Goal: Transaction & Acquisition: Purchase product/service

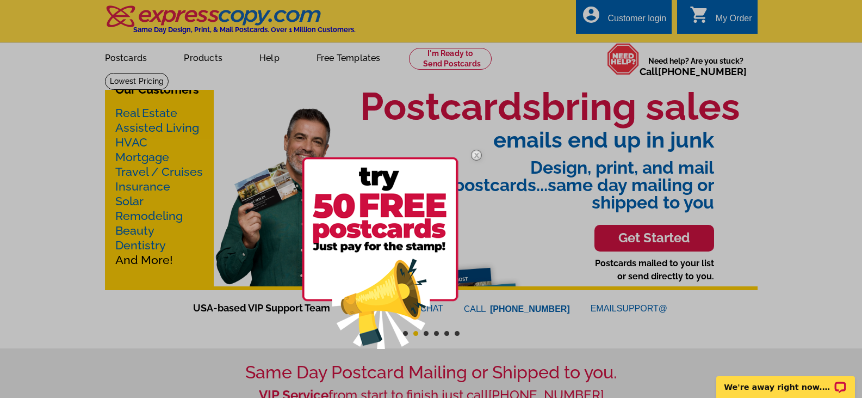
click at [475, 154] on img at bounding box center [477, 155] width 32 height 32
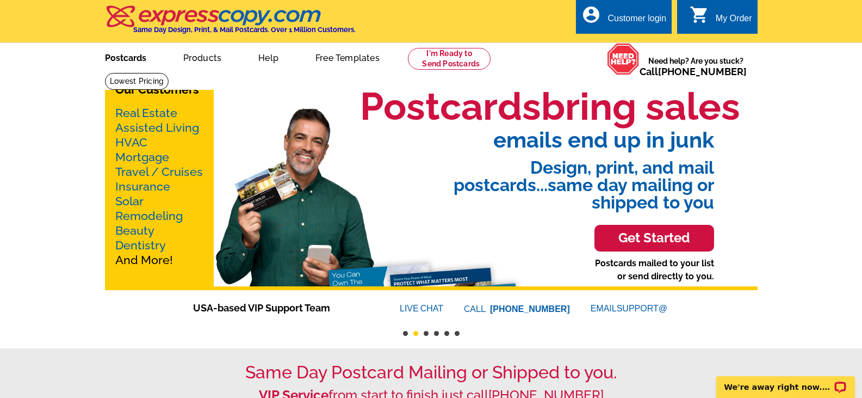
click at [127, 56] on link "Postcards" at bounding box center [126, 57] width 76 height 26
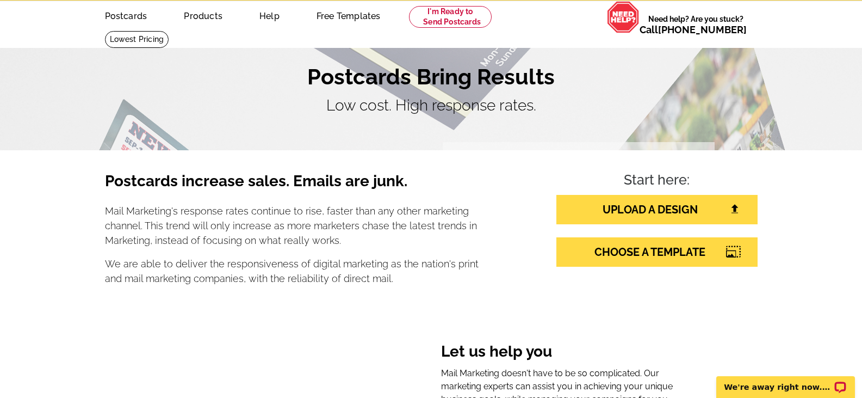
scroll to position [54, 0]
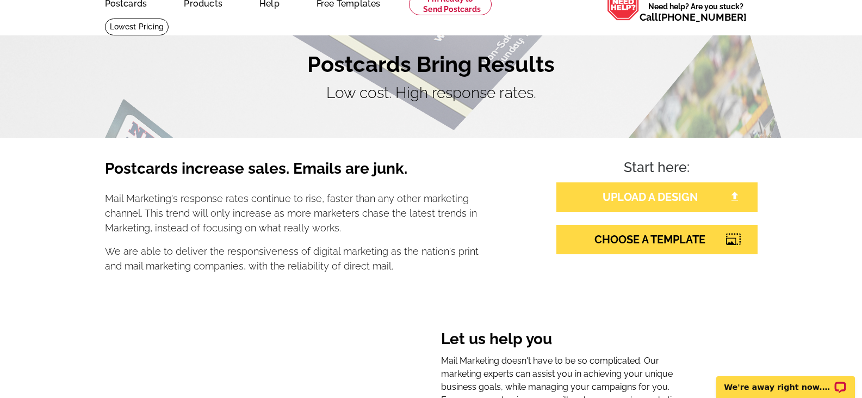
click at [677, 194] on link "UPLOAD A DESIGN" at bounding box center [657, 196] width 201 height 29
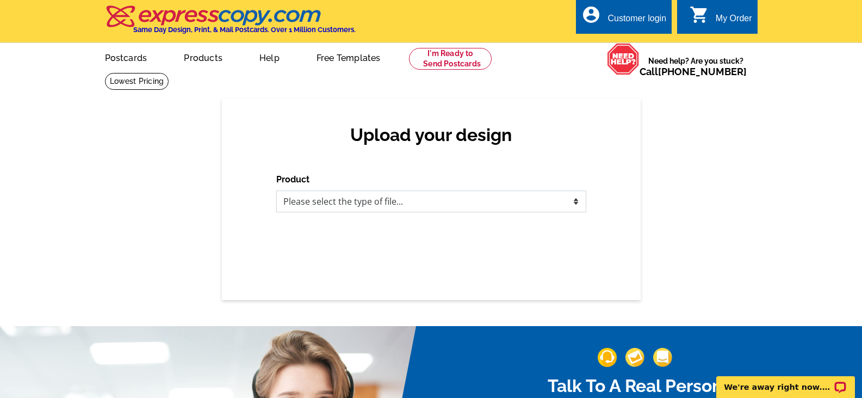
click at [395, 206] on select "Please select the type of file... Postcards Business Cards Letters and flyers G…" at bounding box center [431, 201] width 310 height 22
select select "1"
click at [276, 191] on select "Please select the type of file... Postcards Business Cards Letters and flyers G…" at bounding box center [431, 201] width 310 height 22
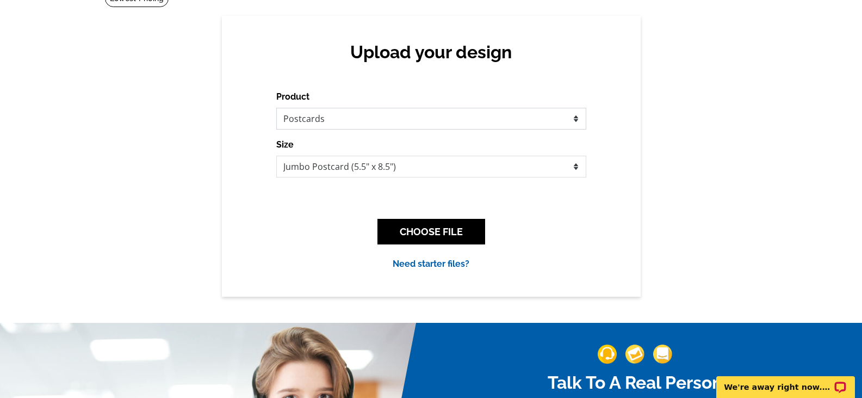
scroll to position [109, 0]
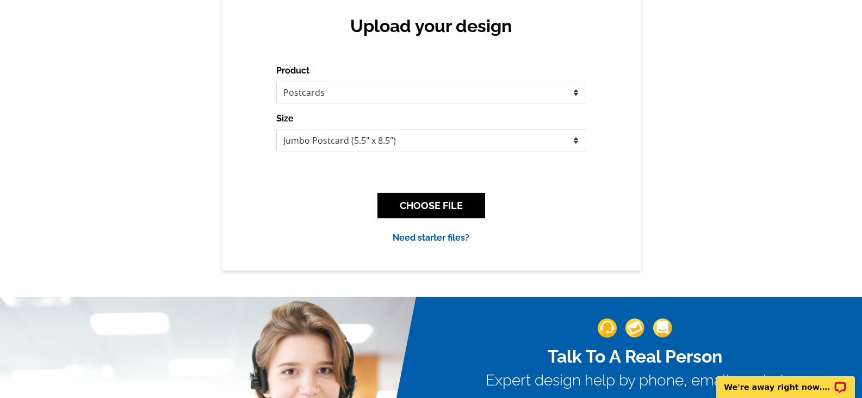
click at [471, 147] on select "Jumbo Postcard (5.5" x 8.5") Regular Postcard (4.25" x 5.6") Panoramic Postcard…" at bounding box center [431, 140] width 310 height 22
select select "9"
click at [276, 130] on select "Jumbo Postcard (5.5" x 8.5") Regular Postcard (4.25" x 5.6") Panoramic Postcard…" at bounding box center [431, 140] width 310 height 22
click at [448, 207] on button "CHOOSE FILE" at bounding box center [432, 206] width 108 height 26
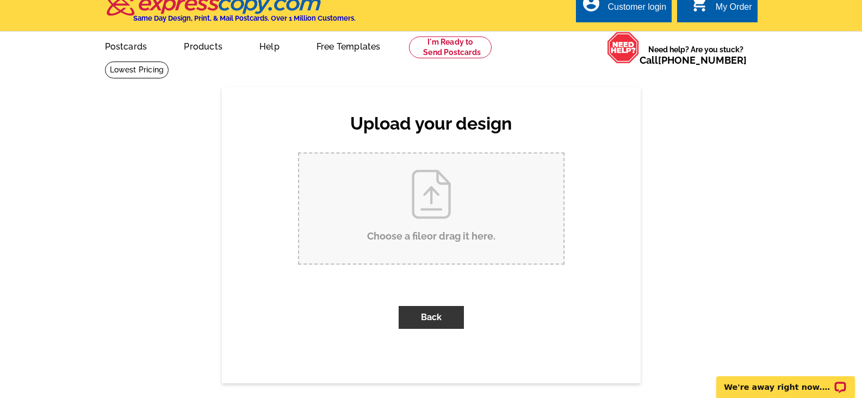
scroll to position [0, 0]
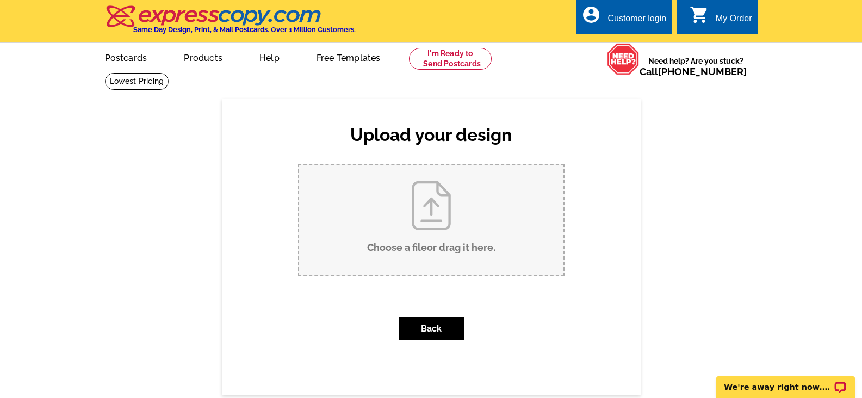
click at [423, 220] on input "Choose a file or drag it here ." at bounding box center [431, 220] width 264 height 110
type input "C:\fakepath\1003 Cedar Elm.pdf"
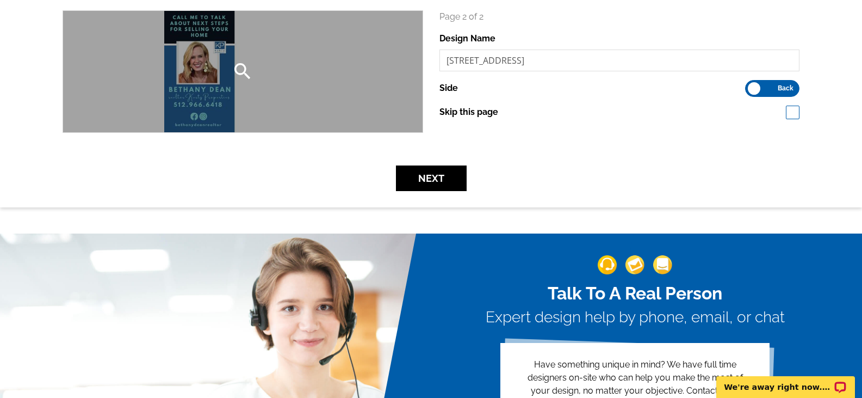
scroll to position [381, 0]
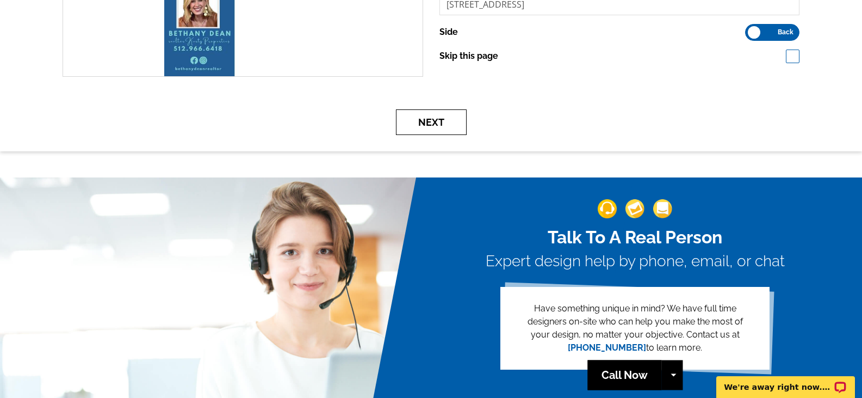
click at [418, 117] on button "Next" at bounding box center [431, 122] width 71 height 26
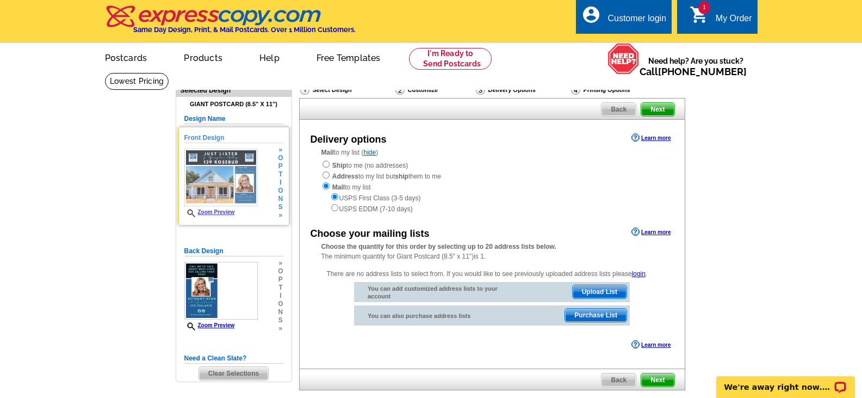
click at [212, 180] on img at bounding box center [220, 178] width 73 height 58
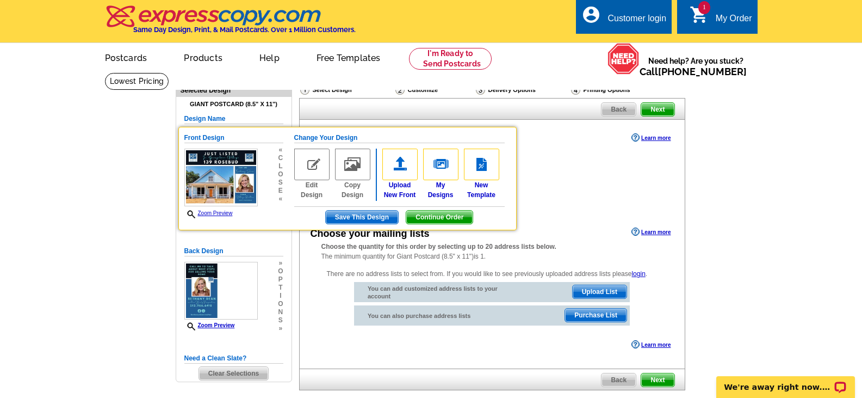
click at [114, 159] on main "Need Help? call [PHONE_NUMBER], chat with support, or have our designers make s…" at bounding box center [431, 259] width 862 height 374
click at [211, 213] on link "Zoom Preview" at bounding box center [208, 213] width 48 height 6
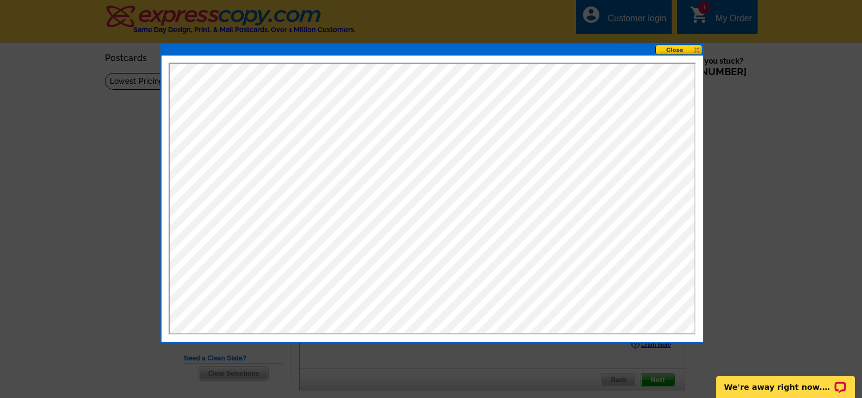
click at [699, 47] on button at bounding box center [680, 50] width 48 height 10
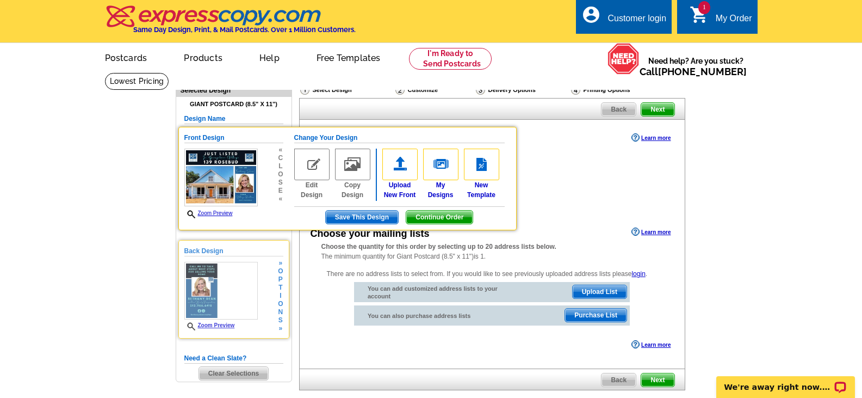
click at [233, 293] on img at bounding box center [220, 291] width 73 height 58
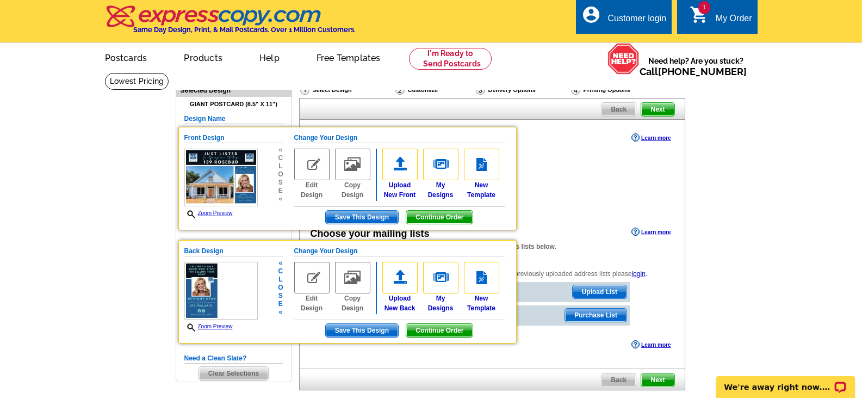
click at [212, 289] on img at bounding box center [220, 291] width 73 height 58
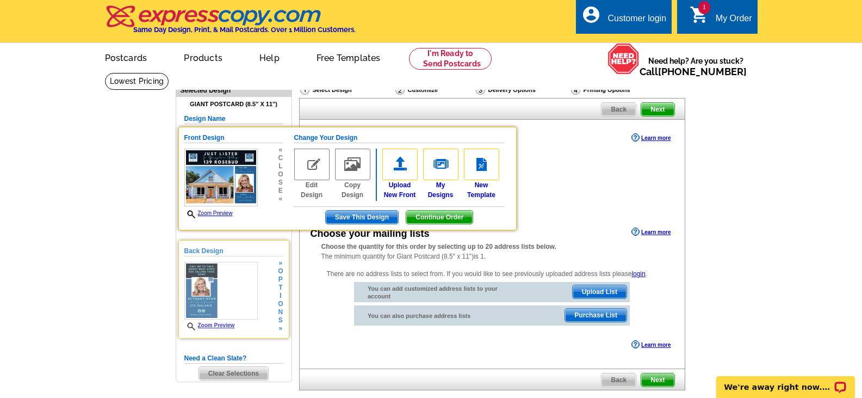
click at [218, 328] on link "Zoom Preview" at bounding box center [209, 325] width 51 height 6
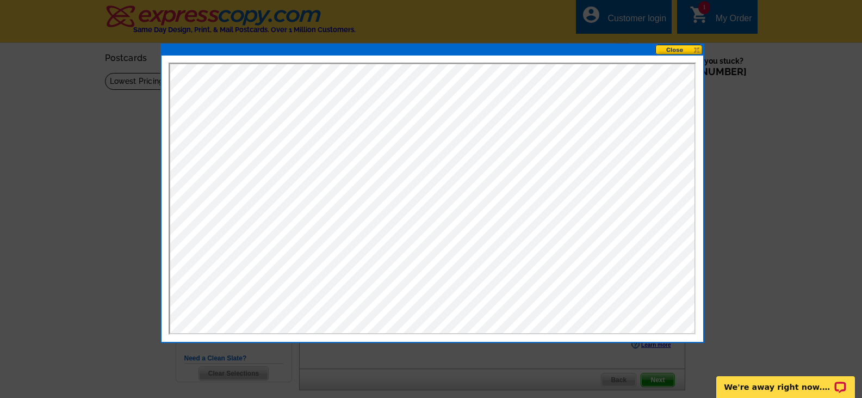
click at [697, 50] on button at bounding box center [680, 50] width 48 height 10
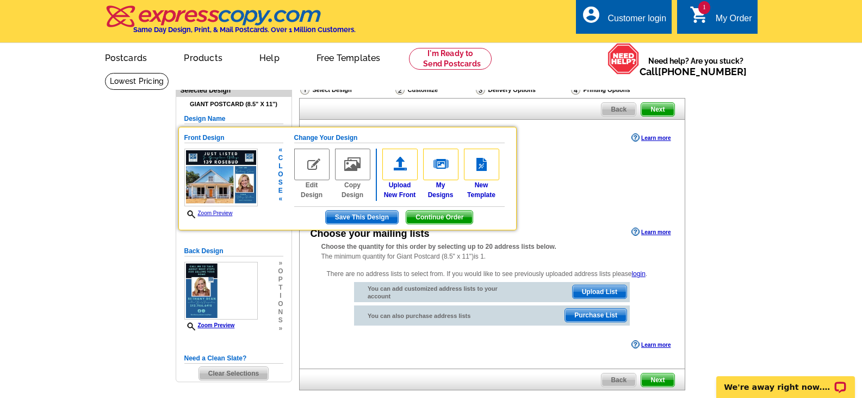
click at [214, 214] on link "Zoom Preview" at bounding box center [208, 213] width 48 height 6
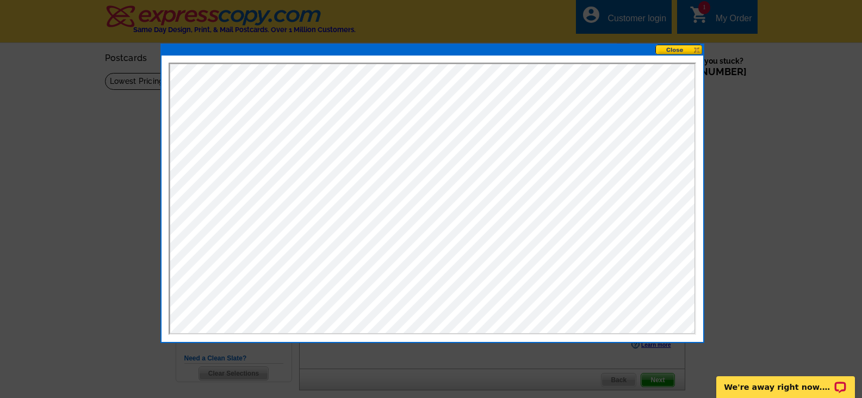
click at [692, 50] on button at bounding box center [680, 50] width 48 height 10
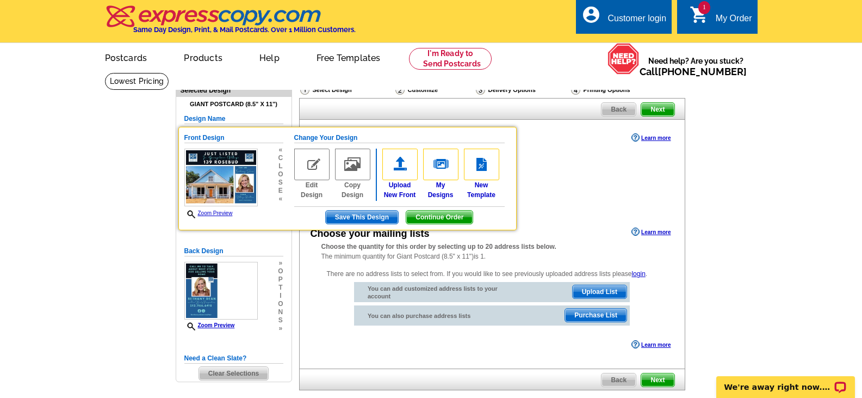
click at [89, 262] on main "Need Help? call [PHONE_NUMBER], chat with support, or have our designers make s…" at bounding box center [431, 259] width 862 height 374
click at [734, 188] on main "Need Help? call [PHONE_NUMBER], chat with support, or have our designers make s…" at bounding box center [431, 259] width 862 height 374
